Goal: Find specific page/section: Find specific page/section

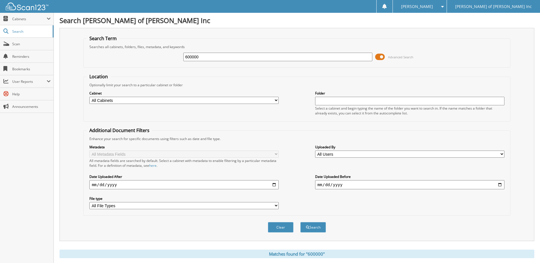
click at [207, 57] on input "600000" at bounding box center [277, 57] width 189 height 9
type input "681720"
click at [300, 222] on button "Search" at bounding box center [313, 227] width 26 height 11
click at [275, 100] on select "All Cabinets EMPLOYEE HANDBOOK PARTS INVOICES SERVICE CONTRACTS SERVICE RO WARR…" at bounding box center [183, 100] width 189 height 7
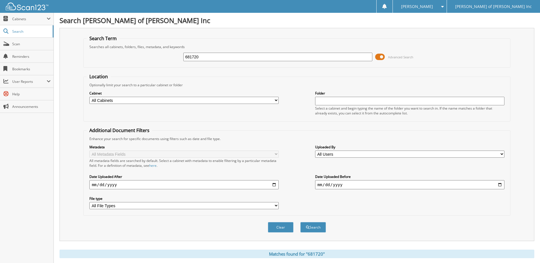
click at [275, 100] on select "All Cabinets EMPLOYEE HANDBOOK PARTS INVOICES SERVICE CONTRACTS SERVICE RO WARR…" at bounding box center [183, 100] width 189 height 7
select select "1833"
click at [89, 97] on select "All Cabinets EMPLOYEE HANDBOOK PARTS INVOICES SERVICE CONTRACTS SERVICE RO WARR…" at bounding box center [183, 100] width 189 height 7
click at [313, 229] on button "Search" at bounding box center [313, 227] width 26 height 11
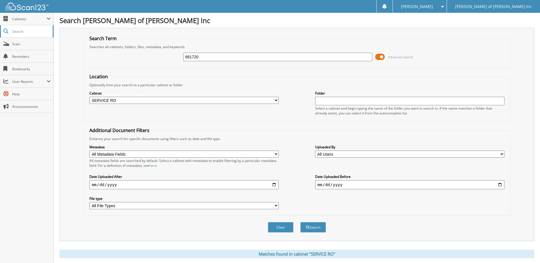
click at [23, 32] on span "Search" at bounding box center [31, 31] width 38 height 5
click at [21, 22] on span "Cabinets" at bounding box center [27, 19] width 54 height 12
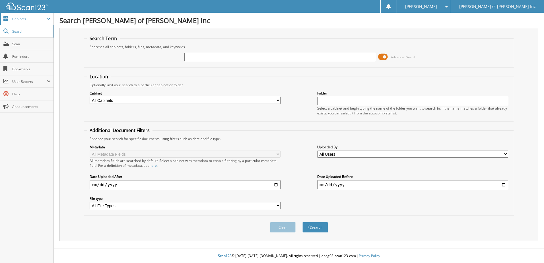
click at [27, 18] on span "Cabinets" at bounding box center [29, 19] width 34 height 5
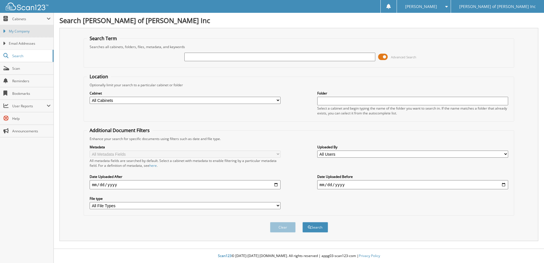
click at [27, 31] on span "My Company" at bounding box center [30, 31] width 42 height 5
